Goal: Entertainment & Leisure: Consume media (video, audio)

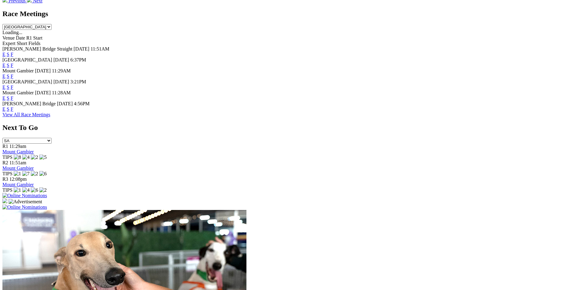
scroll to position [396, 0]
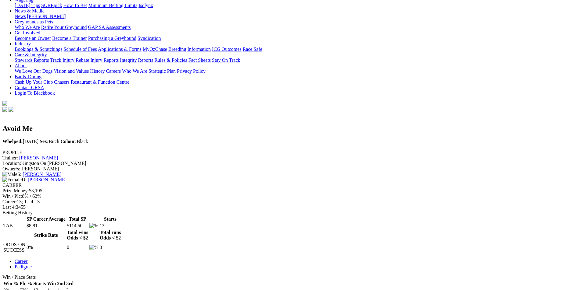
scroll to position [122, 0]
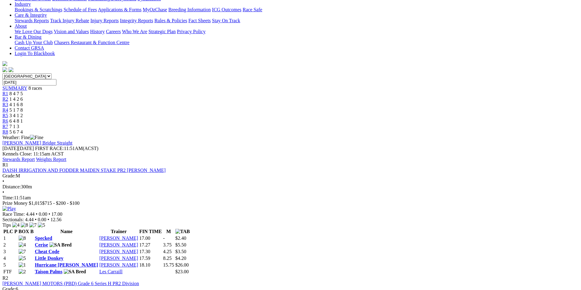
scroll to position [152, 0]
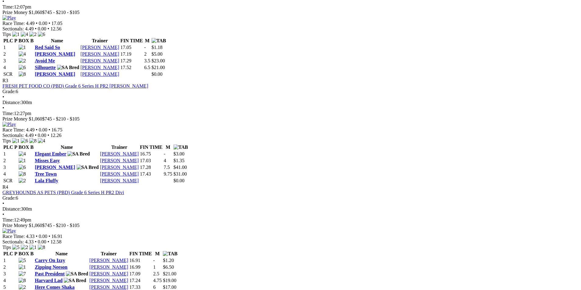
scroll to position [610, 0]
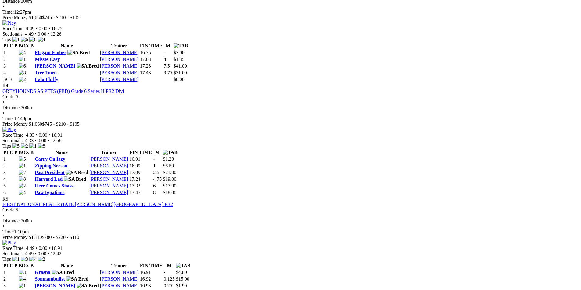
scroll to position [518, 0]
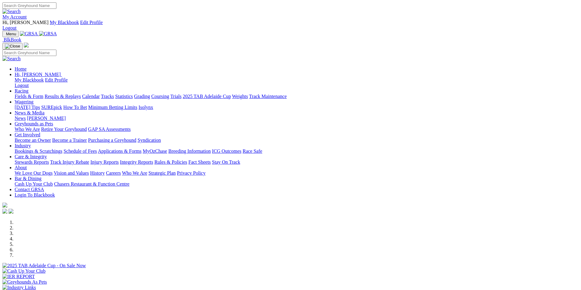
scroll to position [397, 0]
